Goal: Task Accomplishment & Management: Complete application form

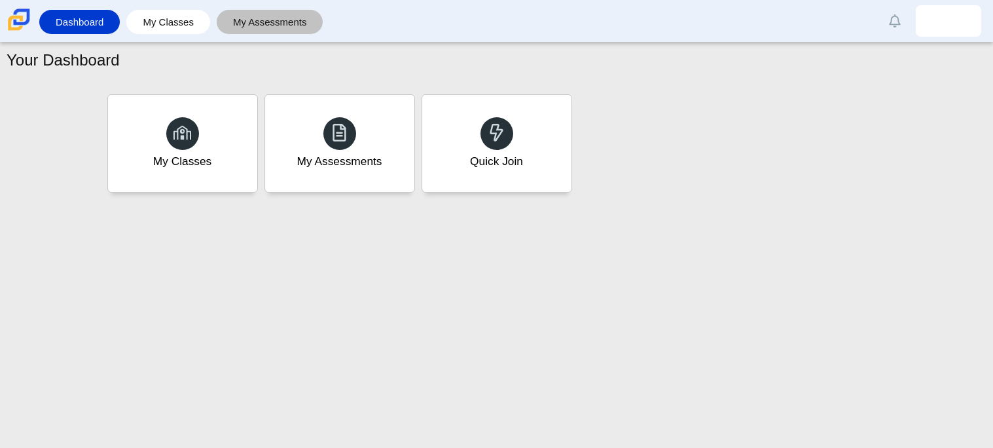
click at [276, 20] on link "My Assessments" at bounding box center [270, 22] width 94 height 24
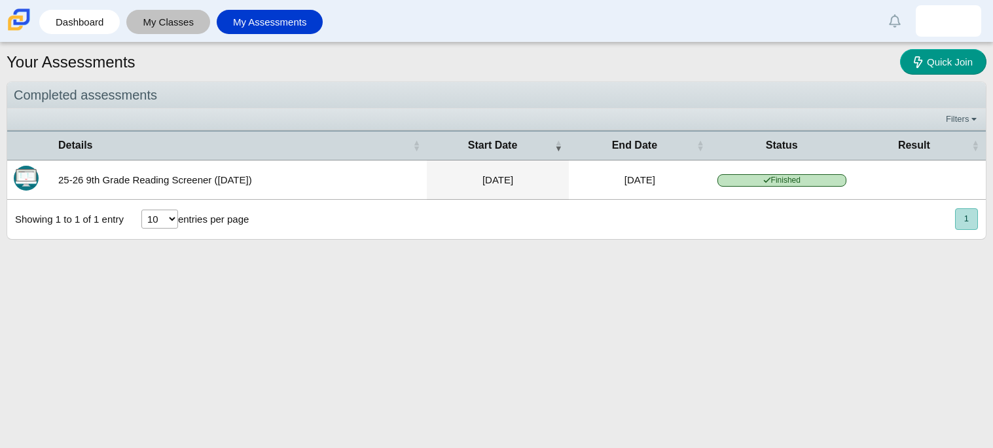
click at [176, 10] on link "My Classes" at bounding box center [168, 22] width 71 height 24
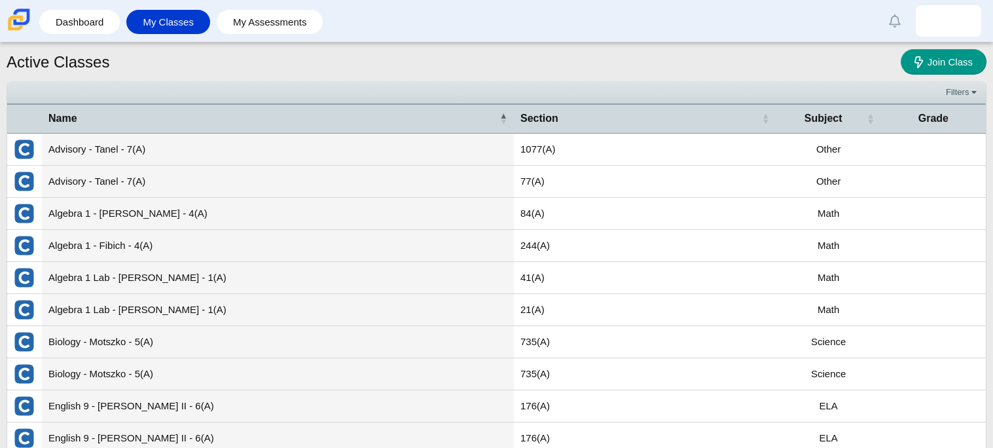
click at [103, 34] on link "Dashboard" at bounding box center [79, 22] width 67 height 24
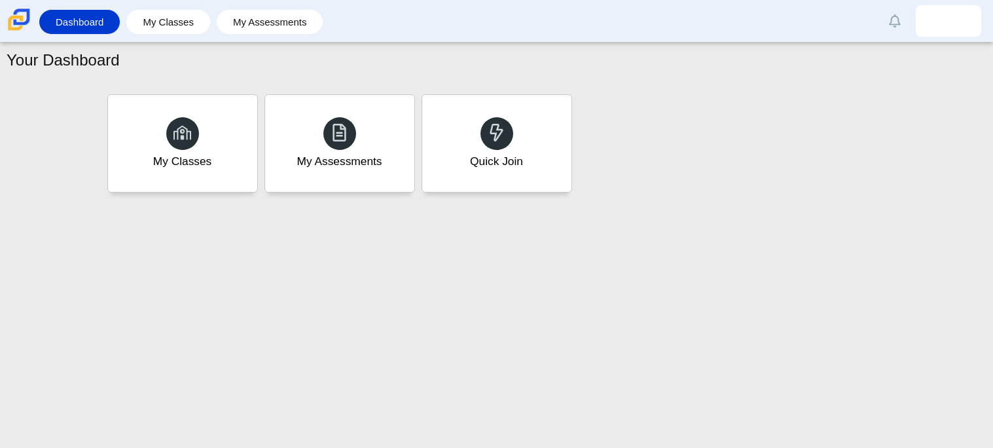
click at [502, 186] on div "Quick Join" at bounding box center [496, 143] width 149 height 97
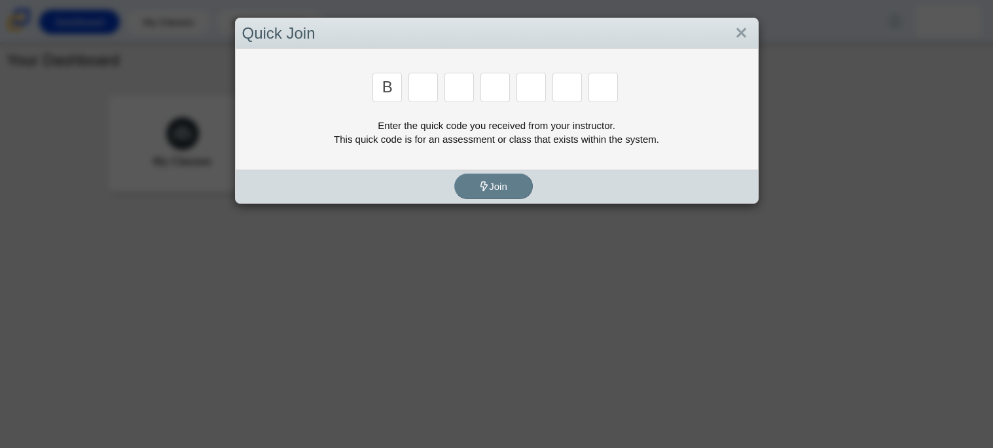
type input "b"
type input "w"
type input "8"
type input "w"
type input "z"
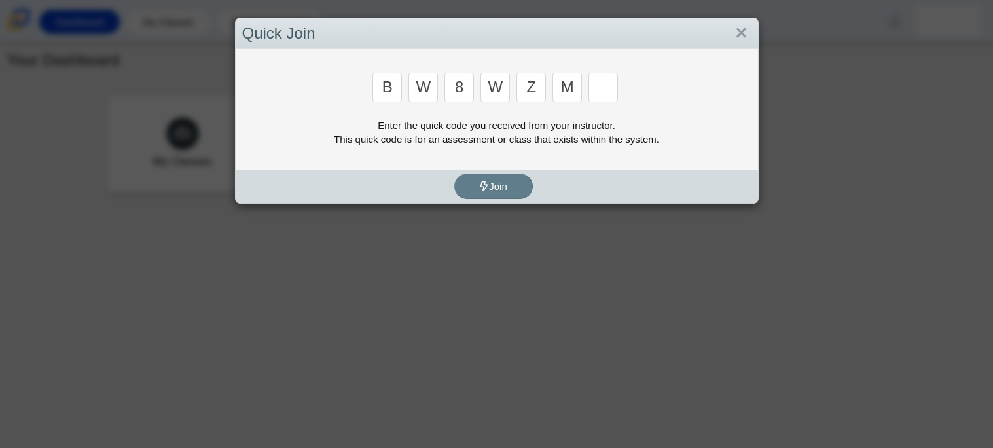
type input "m"
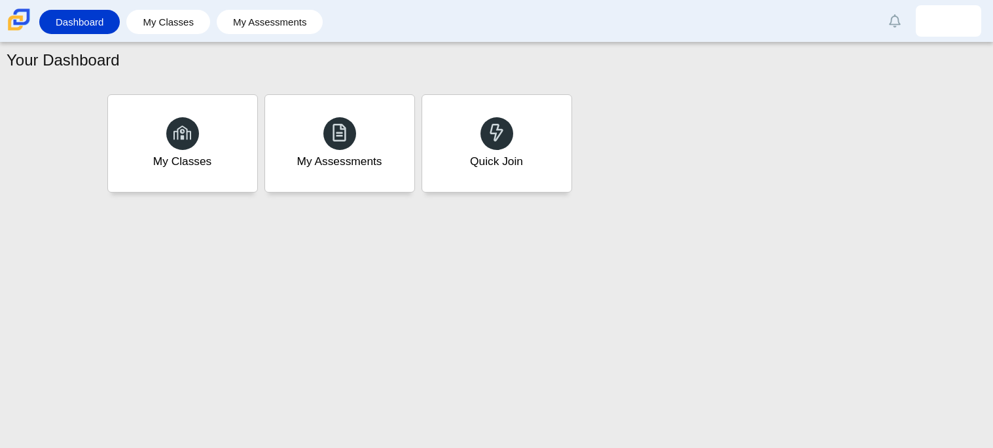
type input "v"
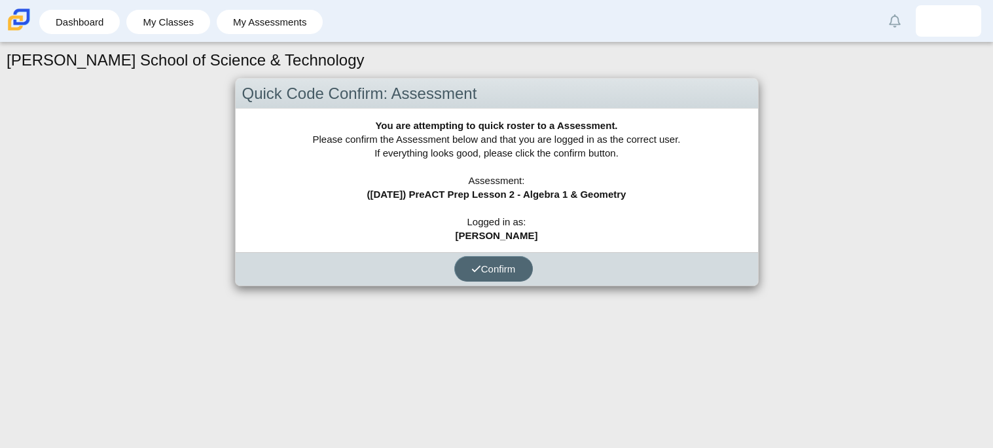
click at [495, 258] on button "Confirm" at bounding box center [493, 269] width 79 height 26
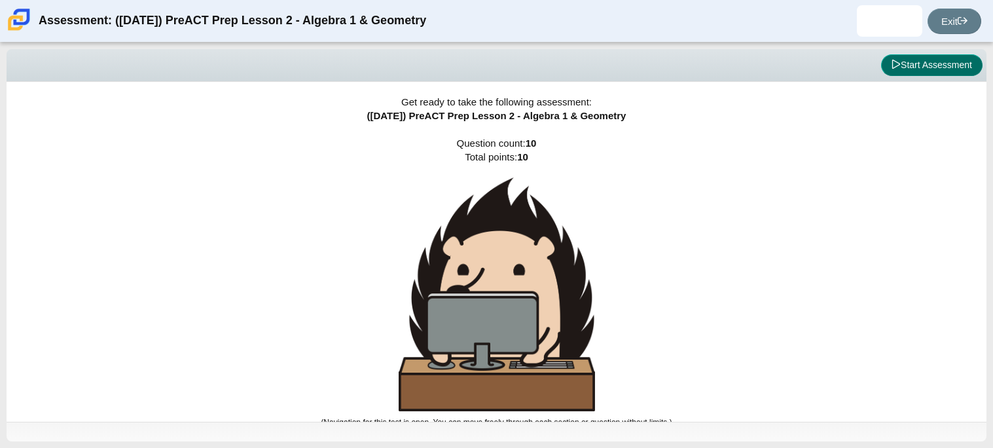
click at [898, 66] on button "Start Assessment" at bounding box center [931, 65] width 101 height 22
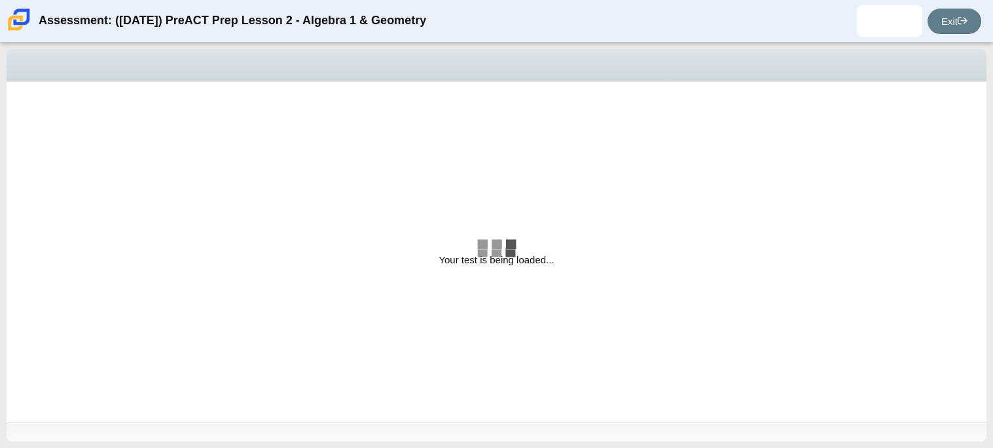
select select "bbf5d072-3e0b-44c4-9a12-6e7c9033f65b"
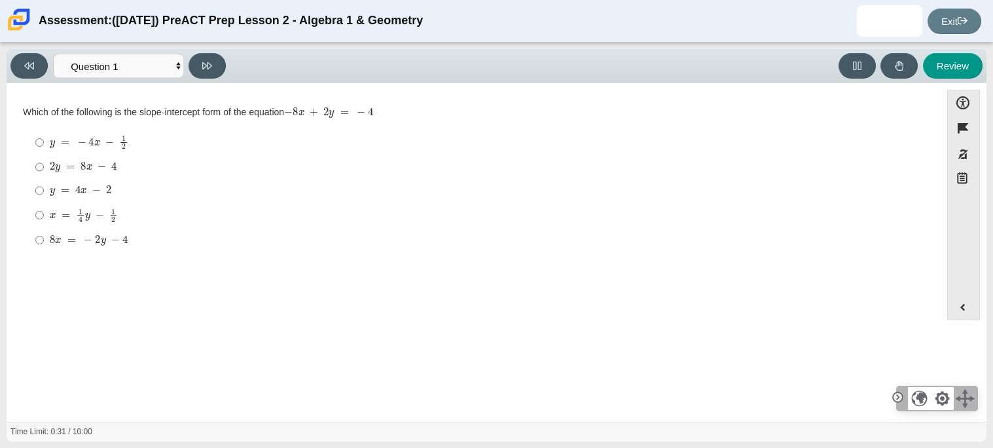
click at [74, 162] on mjx-math "Assessment items" at bounding box center [83, 167] width 67 height 11
click at [44, 162] on input "2 y = 8 x − 4 2 y = 8 x − 4" at bounding box center [39, 167] width 9 height 24
radio input "true"
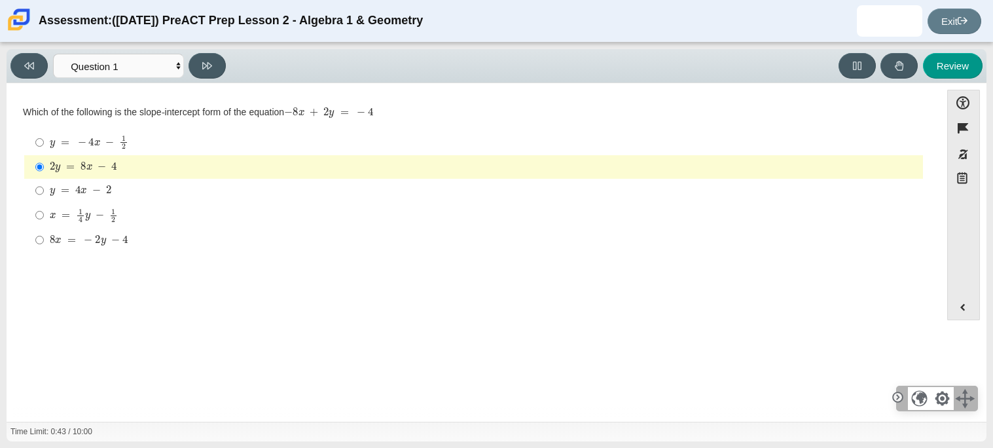
click at [166, 238] on div "8 x = − 2 y − 4" at bounding box center [484, 240] width 868 height 13
click at [44, 238] on input "8 x = − 2 y − 4 8 x = − 2 y − 4" at bounding box center [39, 240] width 9 height 24
radio input "true"
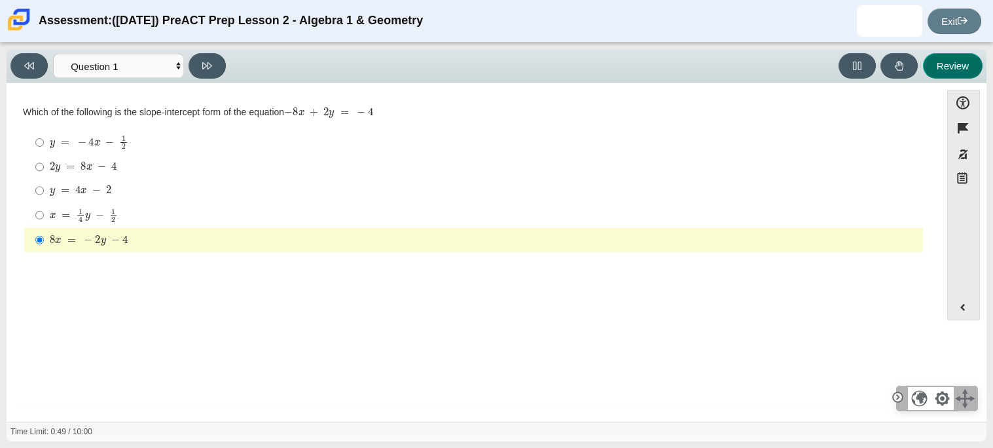
click at [949, 66] on button "Review" at bounding box center [953, 66] width 60 height 26
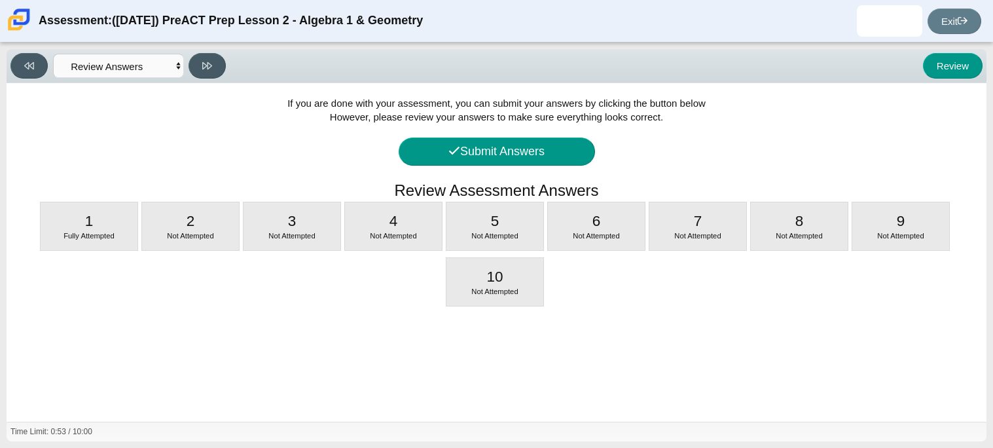
click at [214, 255] on div "If you are done with your assessment, you can submit your answers by clicking t…" at bounding box center [497, 252] width 980 height 338
click at [200, 239] on span "Not Attempted" at bounding box center [190, 236] width 46 height 8
select select "ed62e223-81bd-4cbf-ab48-ab975844bd1f"
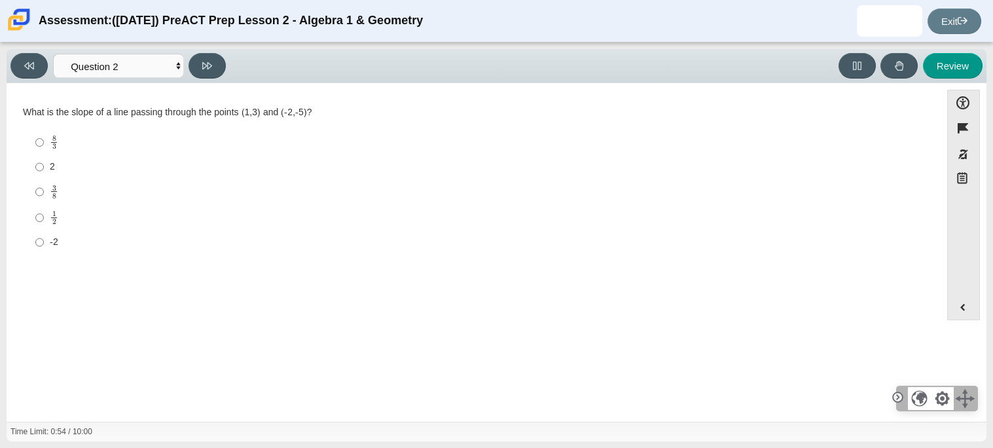
click at [200, 239] on div "-2" at bounding box center [484, 242] width 868 height 13
click at [44, 239] on input "-2 -2" at bounding box center [39, 242] width 9 height 24
radio input "true"
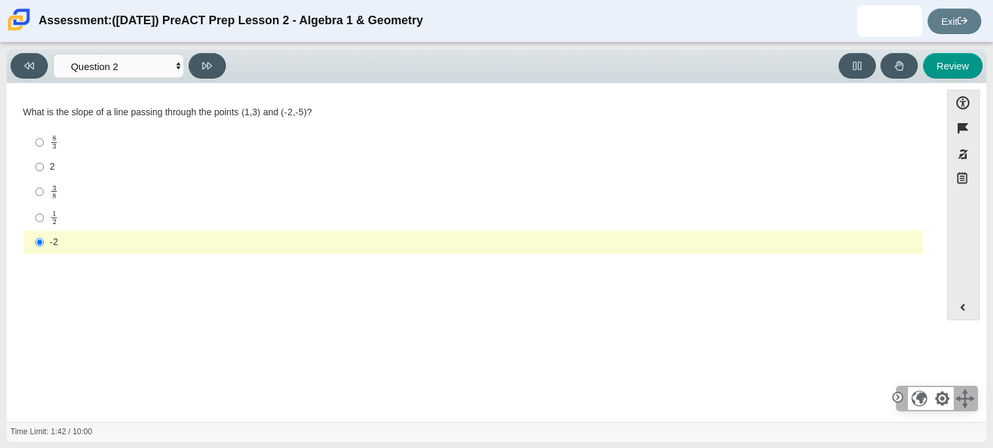
click at [150, 198] on div "3 8" at bounding box center [484, 192] width 868 height 15
click at [44, 198] on input "3 8 3 eighths" at bounding box center [39, 192] width 9 height 26
radio input "true"
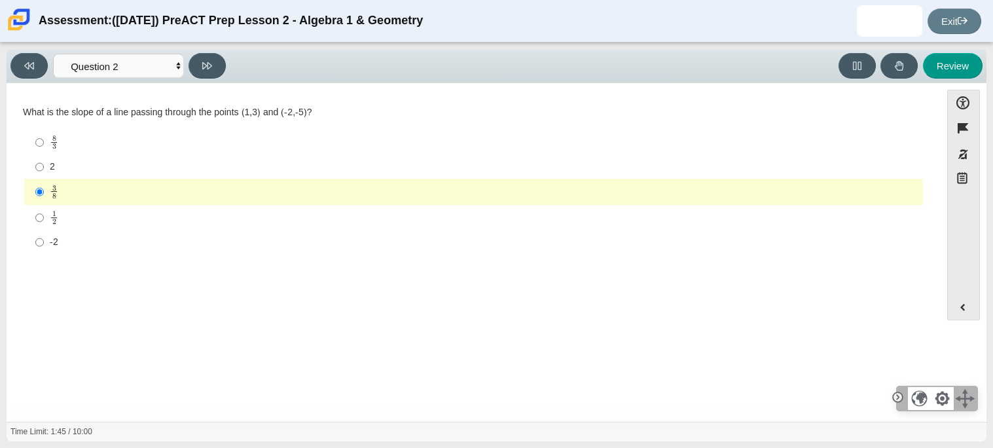
click at [134, 148] on div "8 3" at bounding box center [484, 142] width 868 height 15
click at [44, 148] on input "8 3 8 thirds" at bounding box center [39, 143] width 9 height 26
radio input "true"
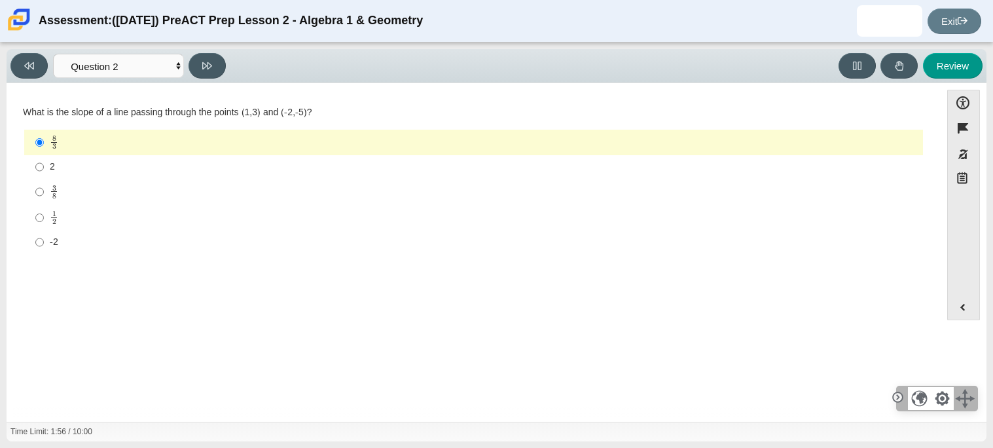
click at [136, 196] on div "3 8" at bounding box center [484, 192] width 868 height 15
click at [44, 196] on input "3 8 3 eighths" at bounding box center [39, 192] width 9 height 26
radio input "true"
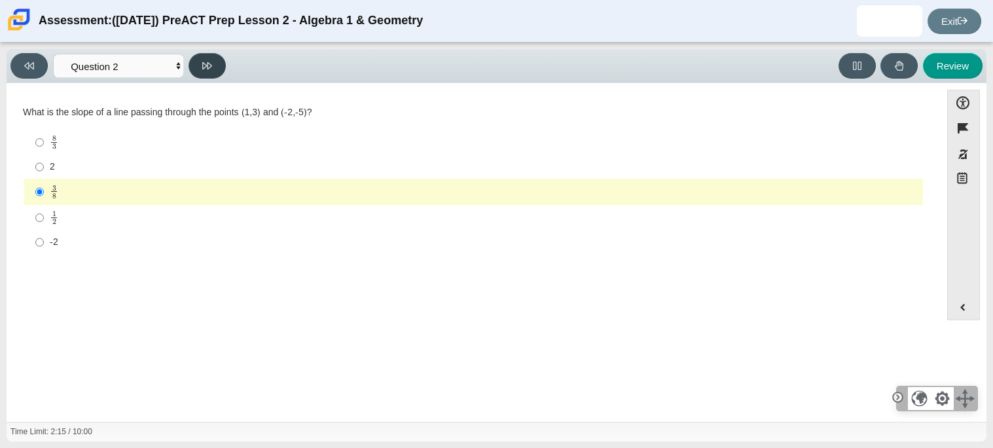
click at [201, 63] on button at bounding box center [207, 66] width 37 height 26
select select "97f4f5fa-a52e-4fed-af51-565bfcdf47cb"
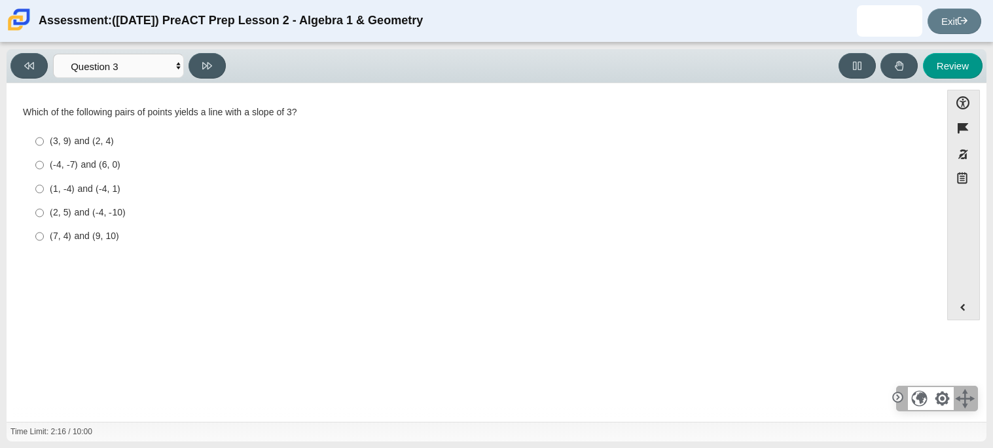
click at [131, 166] on div "(-4, -7) and (6, 0)" at bounding box center [484, 164] width 868 height 13
click at [44, 166] on input "(-4, -7) and (6, 0) (-4, -7) and (6, 0)" at bounding box center [39, 165] width 9 height 24
radio input "true"
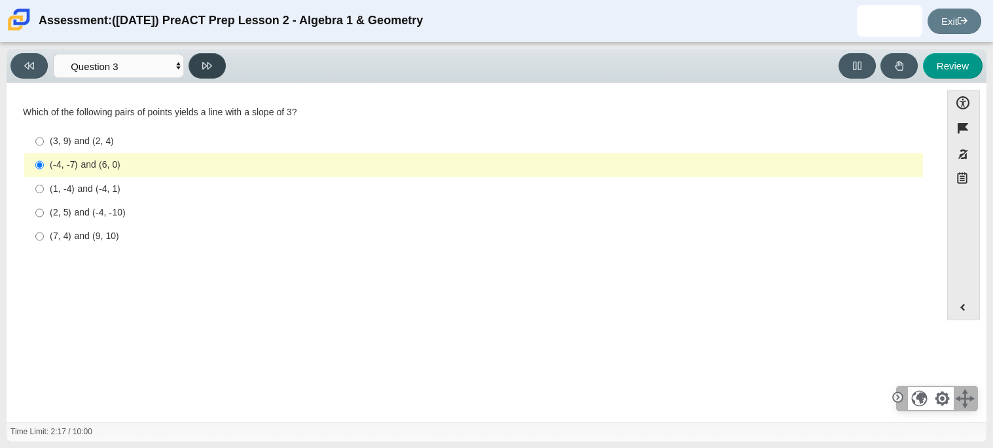
click at [203, 63] on icon at bounding box center [207, 65] width 10 height 7
select select "89427bb7-e313-4f00-988f-8b8255897029"
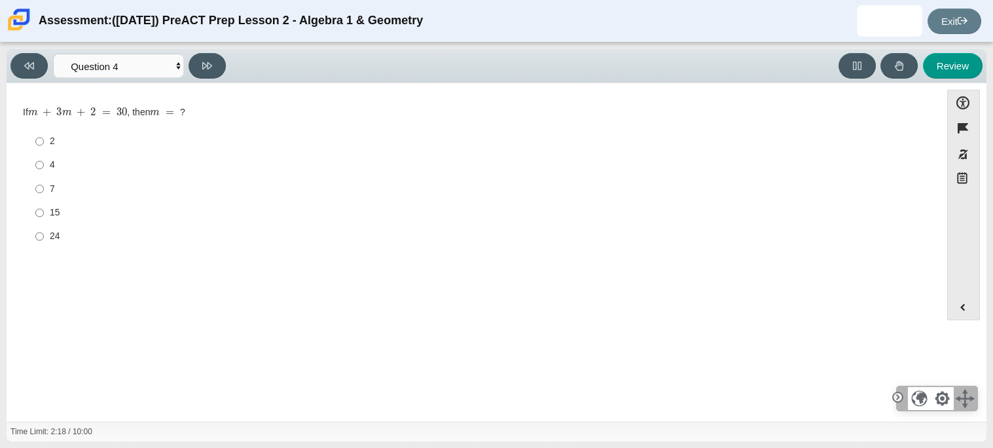
click at [90, 240] on div "24" at bounding box center [484, 236] width 868 height 13
click at [44, 240] on input "24 24" at bounding box center [39, 237] width 9 height 24
radio input "true"
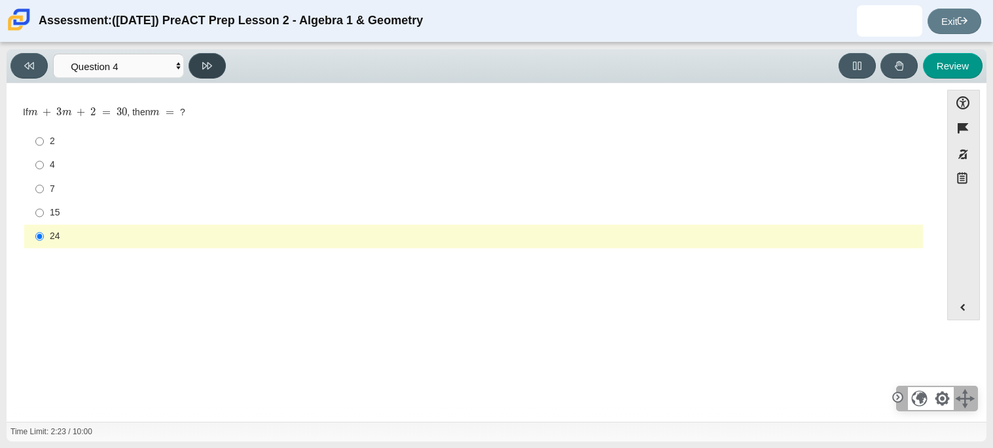
click at [208, 62] on icon at bounding box center [207, 65] width 10 height 7
select select "489dcffd-4e6a-49cf-a9d6-ad1d4a911a4e"
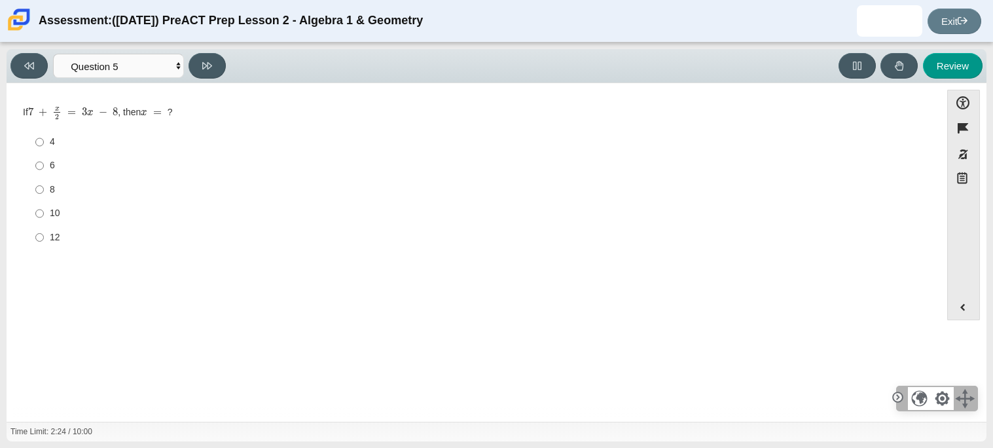
click at [54, 141] on div "4" at bounding box center [484, 142] width 868 height 13
click at [44, 141] on input "4 4" at bounding box center [39, 142] width 9 height 24
radio input "true"
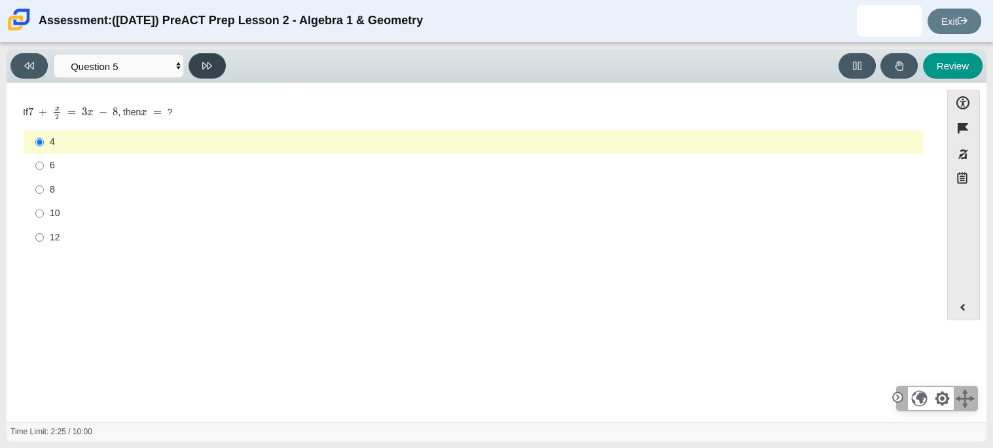
click at [206, 65] on icon at bounding box center [207, 65] width 10 height 7
select select "210571de-36a6-4d8e-a361-ceff8ef801dc"
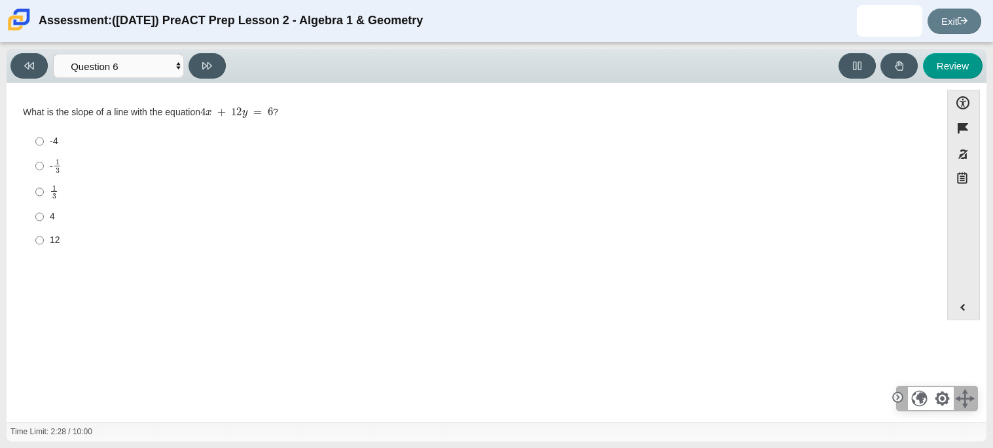
click at [128, 169] on div "- 1 3" at bounding box center [484, 165] width 868 height 15
click at [44, 169] on input "- 1 3 -1 third" at bounding box center [39, 166] width 9 height 26
radio input "true"
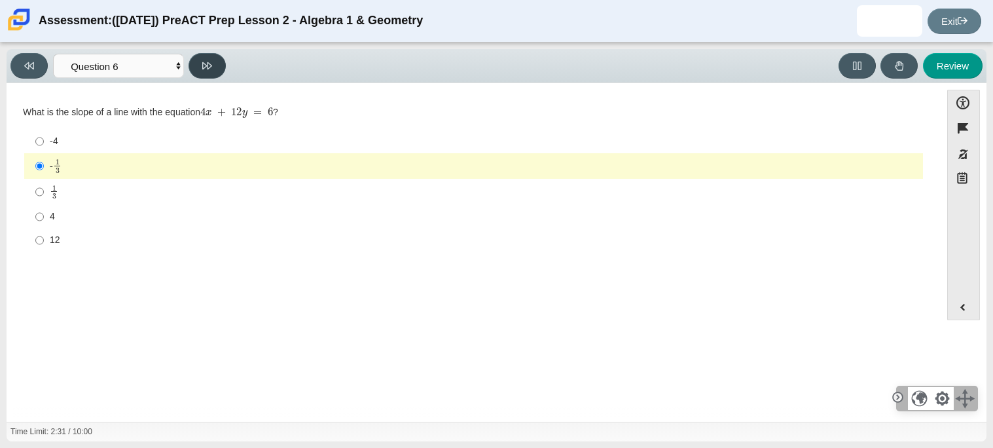
click at [196, 73] on button at bounding box center [207, 66] width 37 height 26
select select "ec95ace6-bebc-42b8-9428-40567494d4da"
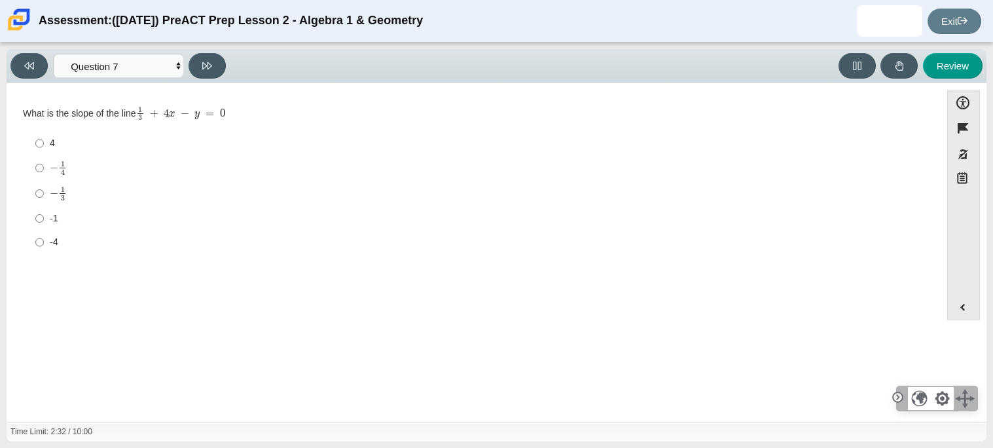
click at [106, 202] on label "− 1 3 negative 1 third" at bounding box center [474, 194] width 897 height 26
click at [44, 202] on input "− 1 3 negative 1 third" at bounding box center [39, 194] width 9 height 26
radio input "true"
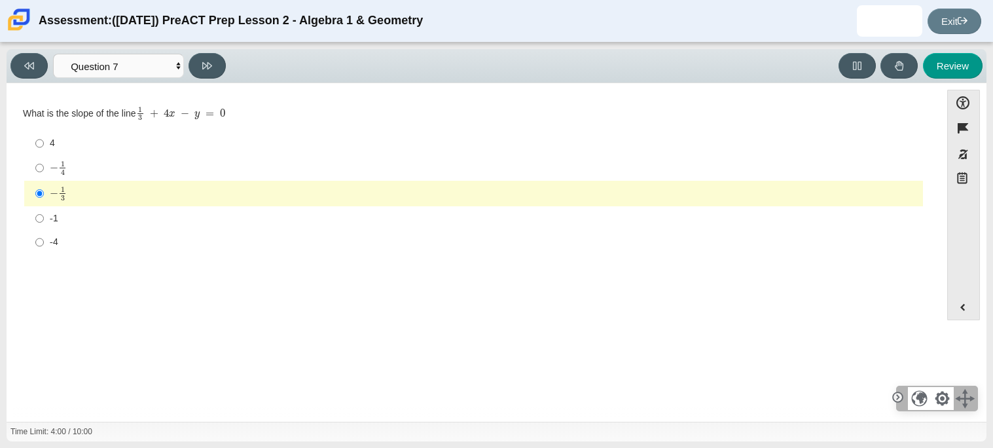
click at [182, 277] on div "Question What is the slope of the line 1 3 + 4 x − y = 0 Responses 4 4 − 1 4 ne…" at bounding box center [473, 254] width 921 height 323
click at [214, 64] on button at bounding box center [207, 66] width 37 height 26
select select "ce81fe10-bf29-4b5e-8bd7-4f47f2fed4d8"
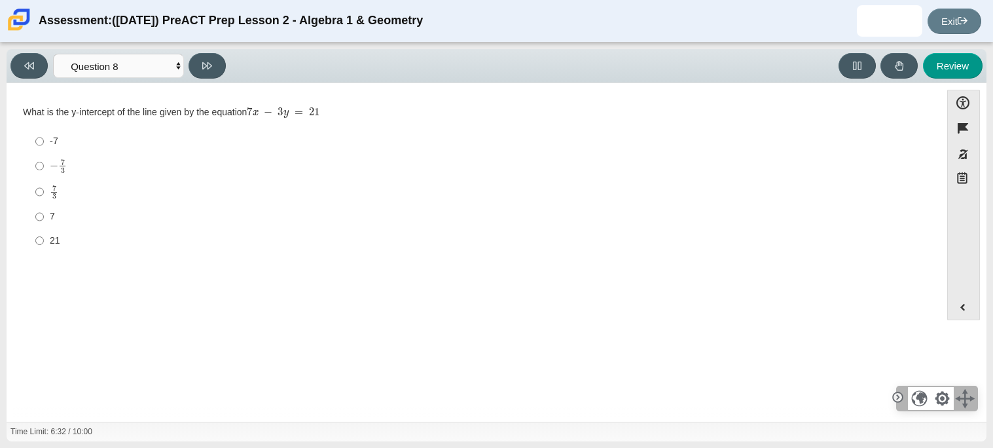
click at [81, 168] on div "− 7 3" at bounding box center [484, 165] width 868 height 15
click at [44, 168] on input "− 7 3 negative 7 thirds" at bounding box center [39, 166] width 9 height 26
radio input "true"
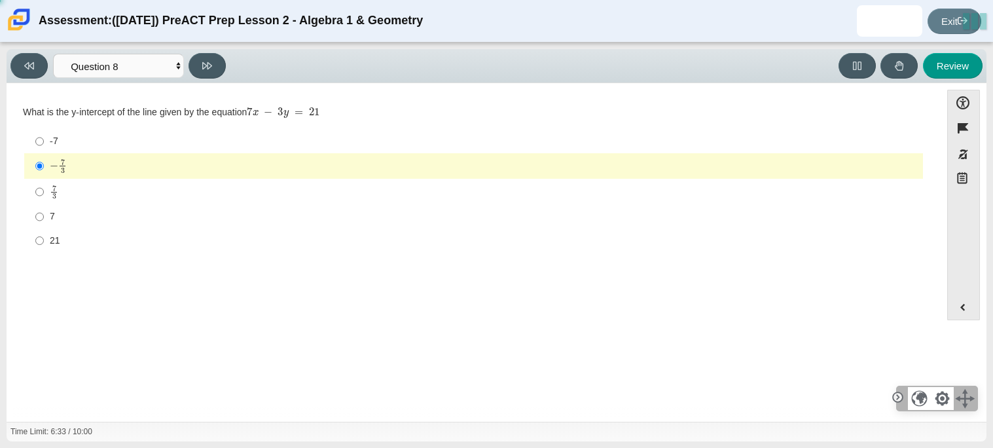
click at [67, 198] on div "7 3" at bounding box center [484, 192] width 868 height 15
click at [44, 198] on input "7 3 7 thirds" at bounding box center [39, 192] width 9 height 26
radio input "true"
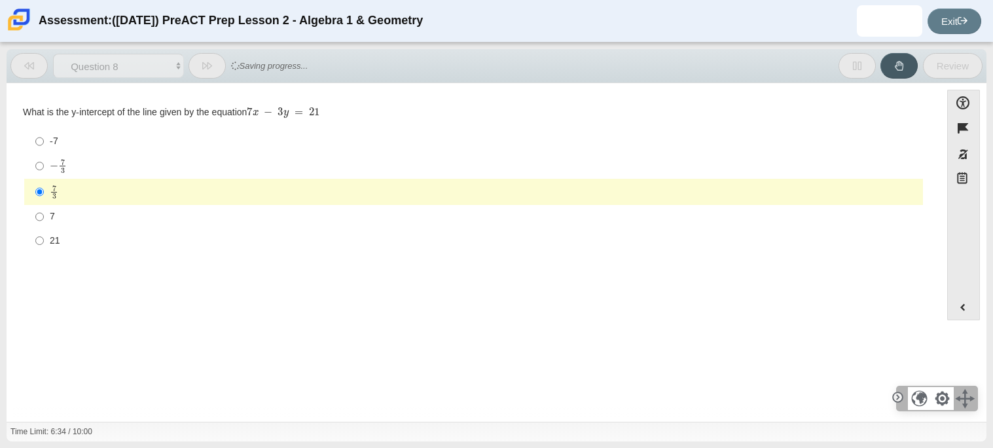
click at [65, 207] on label "7 7" at bounding box center [474, 217] width 897 height 24
click at [44, 207] on input "7 7" at bounding box center [39, 217] width 9 height 24
radio input "true"
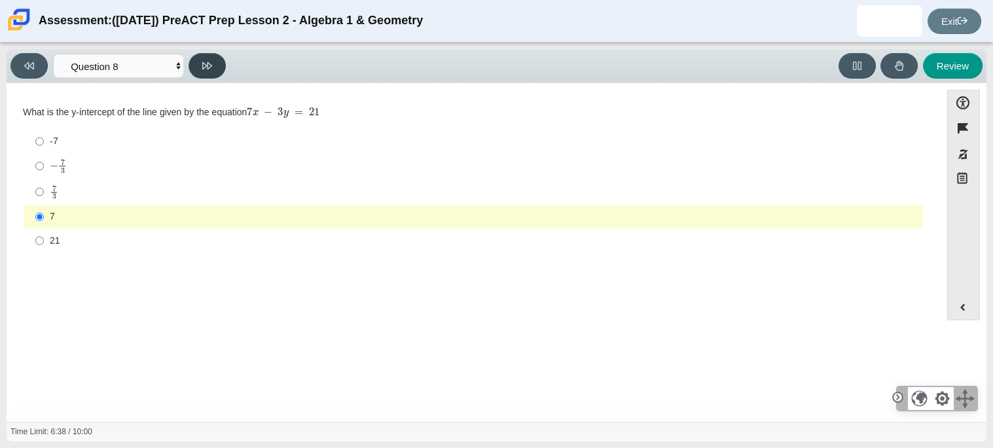
click at [206, 69] on icon at bounding box center [207, 66] width 10 height 10
select select "14773eaf-2ca1-47ae-afe7-a624a56f34b3"
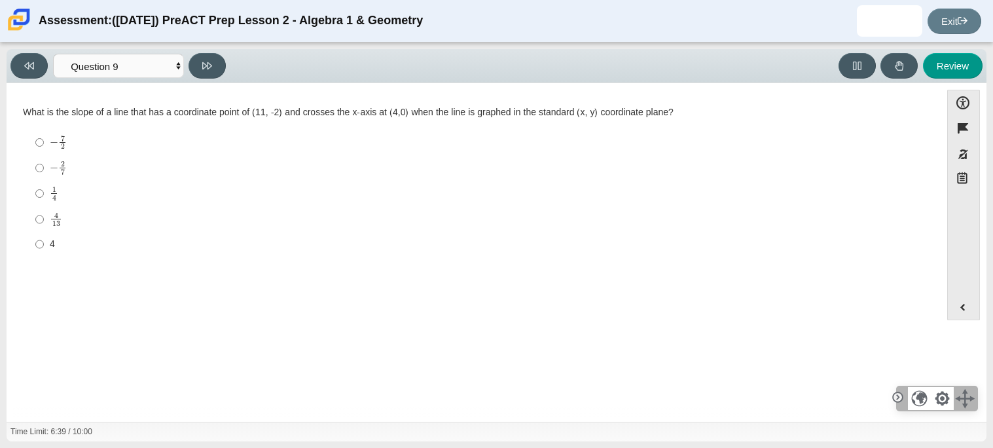
click at [87, 236] on label "4 4" at bounding box center [474, 244] width 897 height 24
click at [44, 236] on input "4 4" at bounding box center [39, 244] width 9 height 24
radio input "true"
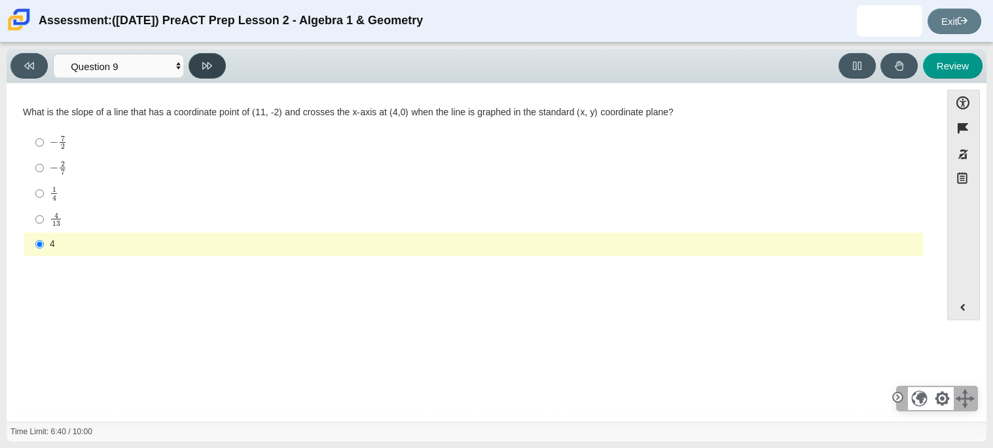
click at [198, 71] on button at bounding box center [207, 66] width 37 height 26
select select "96b71634-eacb-4f7e-8aef-411727d9bcba"
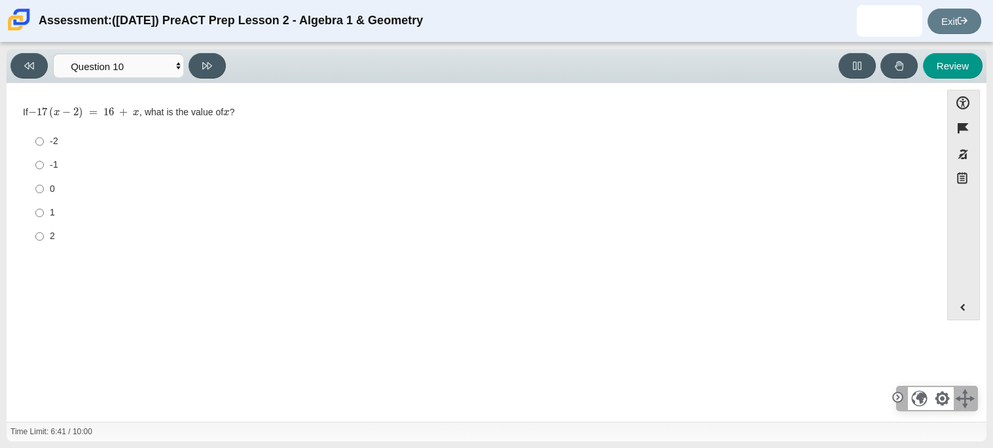
click at [100, 189] on div "0" at bounding box center [484, 189] width 868 height 13
click at [44, 189] on input "0 0" at bounding box center [39, 189] width 9 height 24
radio input "true"
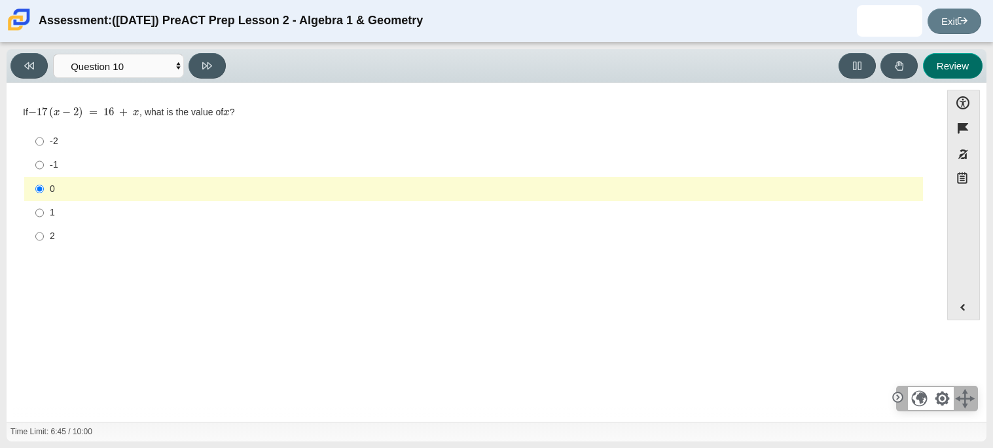
click at [952, 73] on button "Review" at bounding box center [953, 66] width 60 height 26
select select "review"
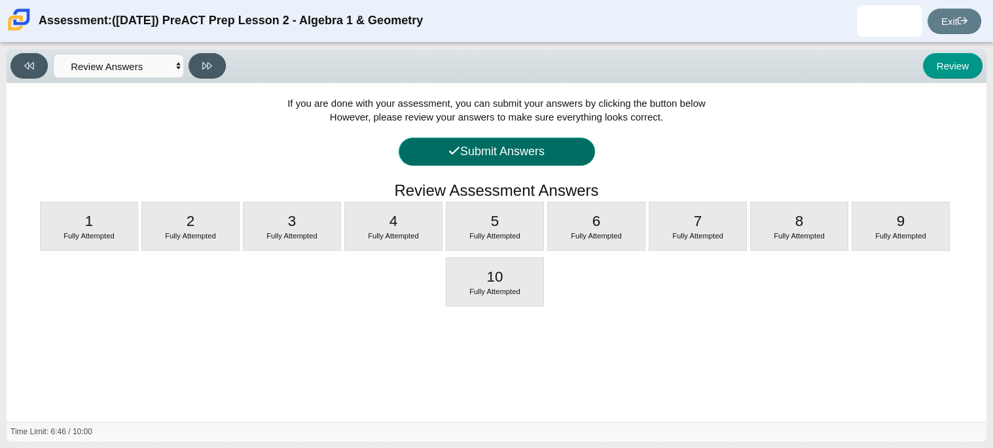
click at [549, 145] on button "Submit Answers" at bounding box center [497, 151] width 196 height 28
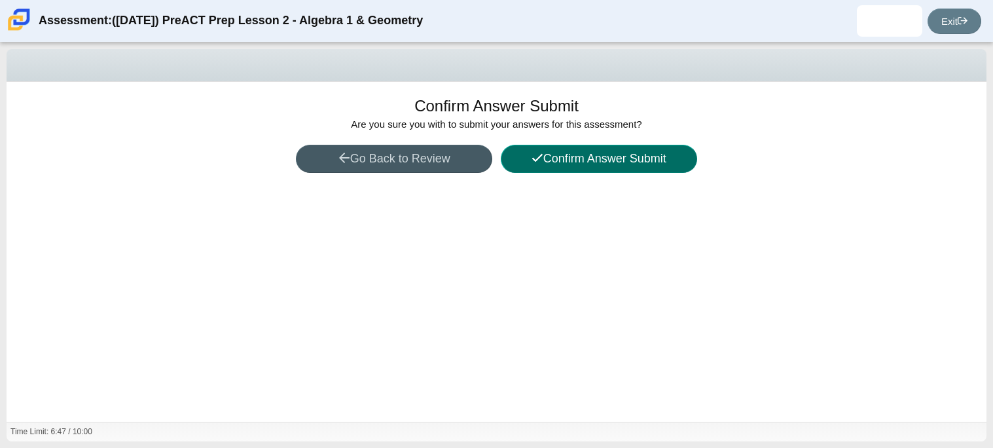
click at [551, 154] on button "Confirm Answer Submit" at bounding box center [599, 159] width 196 height 28
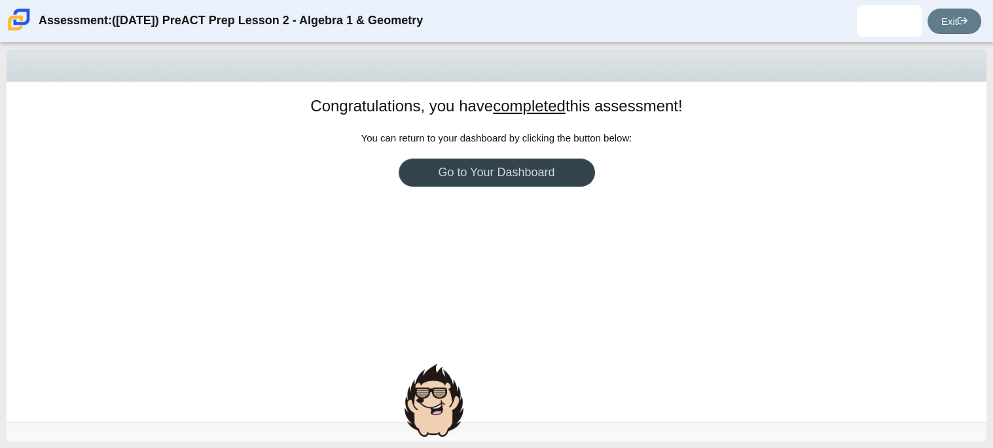
click at [547, 162] on link "Go to Your Dashboard" at bounding box center [497, 172] width 196 height 28
